Goal: Find contact information: Find contact information

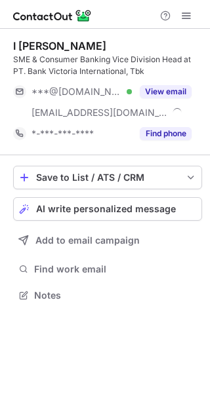
scroll to position [286, 210]
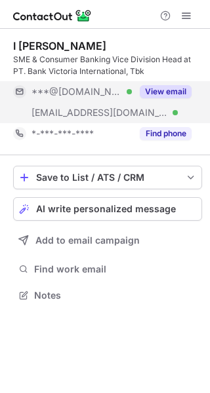
click at [149, 90] on button "View email" at bounding box center [166, 91] width 52 height 13
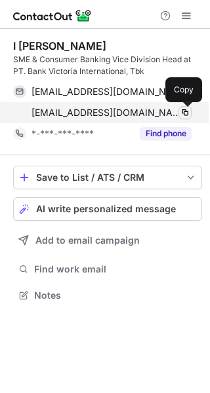
click at [184, 112] on span at bounding box center [185, 113] width 10 height 10
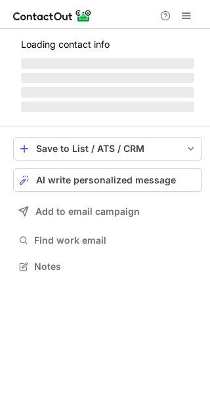
scroll to position [265, 210]
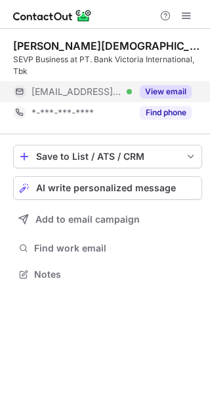
click at [160, 90] on button "View email" at bounding box center [166, 91] width 52 height 13
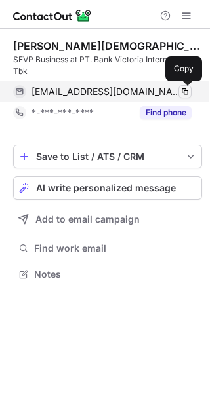
click at [184, 91] on span at bounding box center [185, 92] width 10 height 10
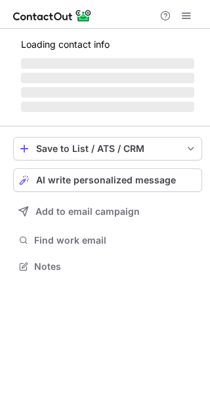
scroll to position [265, 210]
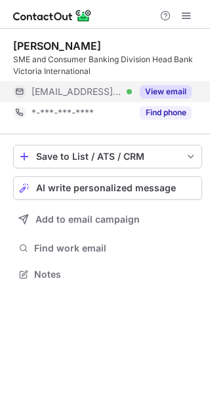
click at [163, 87] on button "View email" at bounding box center [166, 91] width 52 height 13
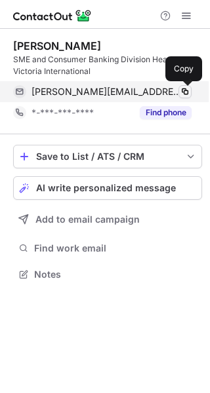
click at [187, 93] on span at bounding box center [185, 92] width 10 height 10
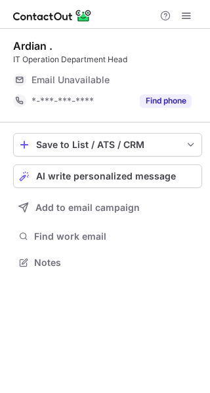
scroll to position [6, 7]
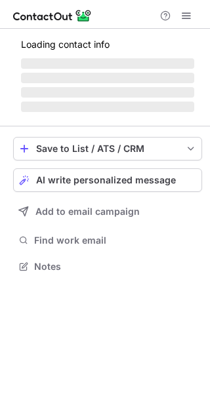
scroll to position [265, 210]
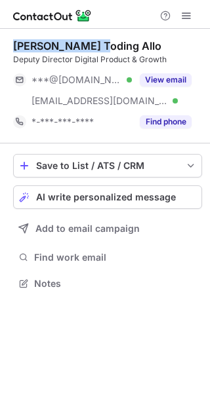
scroll to position [274, 210]
drag, startPoint x: 14, startPoint y: 44, endPoint x: 106, endPoint y: 44, distance: 91.2
click at [106, 44] on div "[PERSON_NAME] Toding Allo" at bounding box center [87, 45] width 148 height 13
copy div "[PERSON_NAME]"
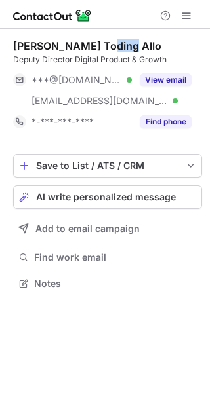
drag, startPoint x: 150, startPoint y: 41, endPoint x: 111, endPoint y: 44, distance: 38.8
click at [111, 44] on div "[PERSON_NAME] Toding Allo" at bounding box center [107, 45] width 189 height 13
copy div "Allo"
click at [82, 46] on div "[PERSON_NAME] Toding Allo" at bounding box center [87, 45] width 148 height 13
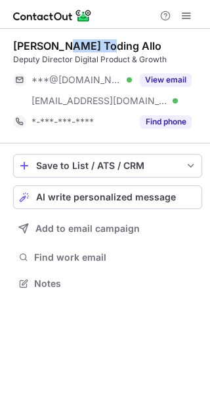
copy div "Toding"
